Goal: Task Accomplishment & Management: Use online tool/utility

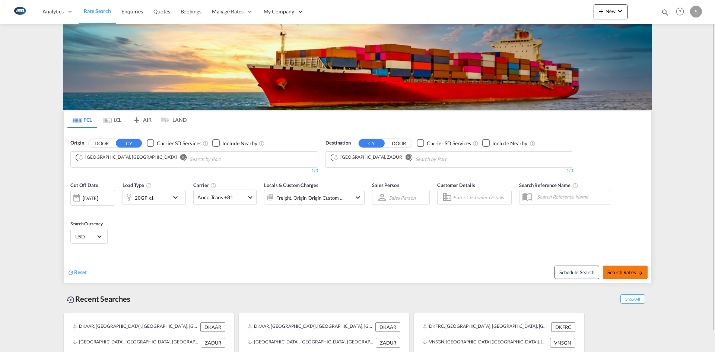
click at [636, 272] on span "Search Rates" at bounding box center [625, 272] width 36 height 6
type input "DKAAR to ZADUR / 9 Sep 2025"
